Goal: Obtain resource: Acquire a specific non-purchased item like information or template

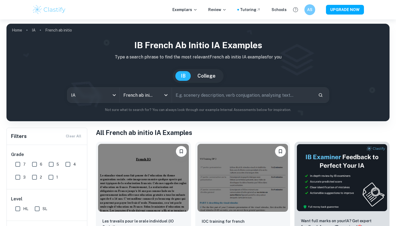
scroll to position [54, 0]
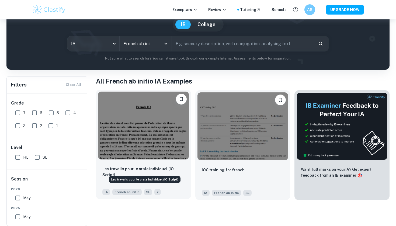
click at [147, 169] on p "Les travails pour le orale individuel (IO Script)" at bounding box center [143, 172] width 82 height 12
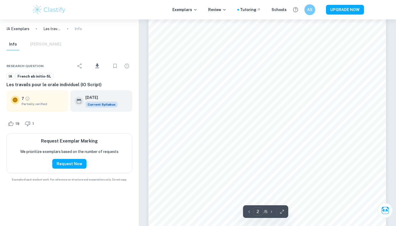
scroll to position [375, 0]
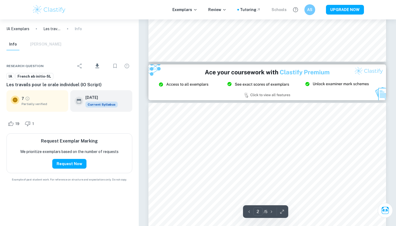
type input "3"
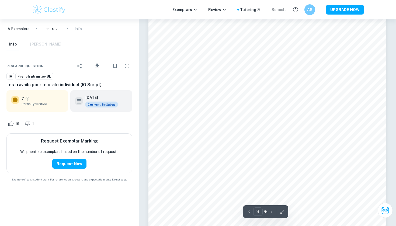
scroll to position [757, 0]
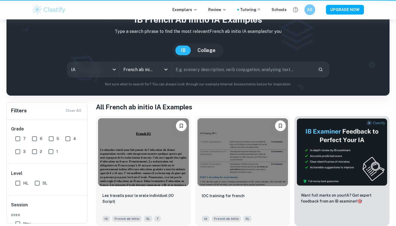
scroll to position [26, 0]
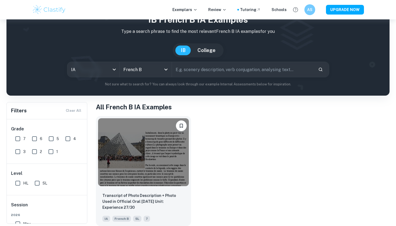
scroll to position [26, 0]
